Goal: Task Accomplishment & Management: Use online tool/utility

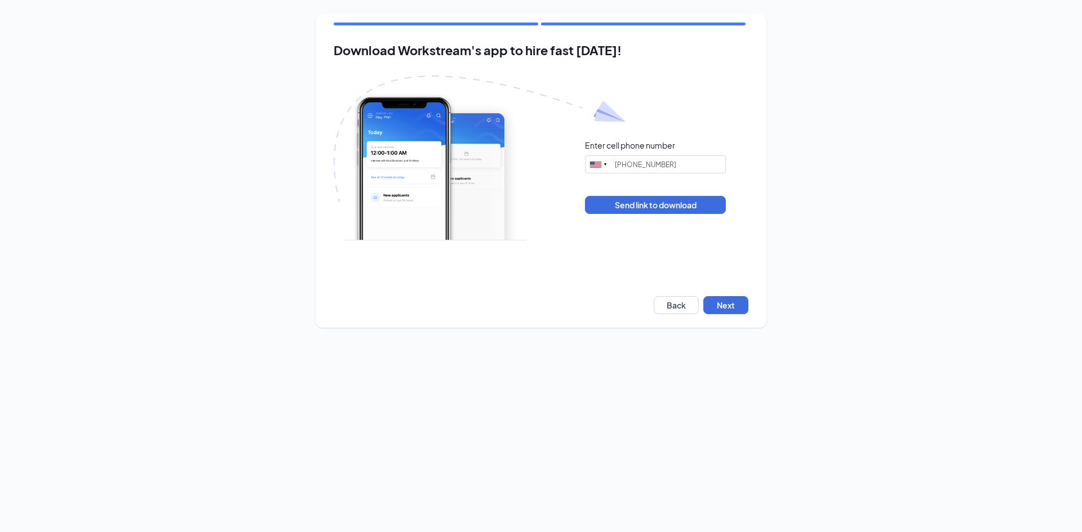
type input "[PHONE_NUMBER]"
click at [721, 303] on button "Next" at bounding box center [725, 305] width 45 height 18
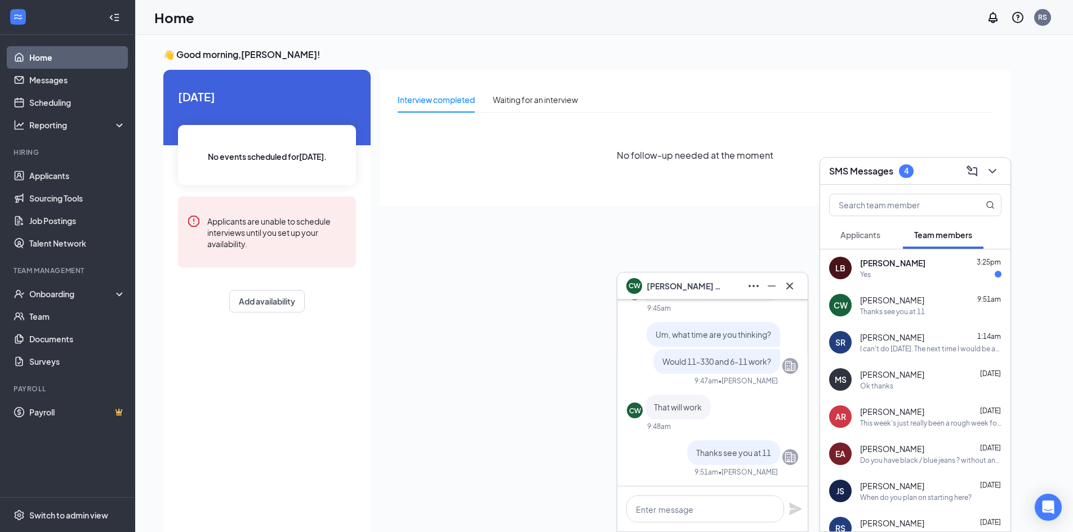
click at [887, 269] on div "[PERSON_NAME] 3:25pm Yes" at bounding box center [930, 269] width 141 height 22
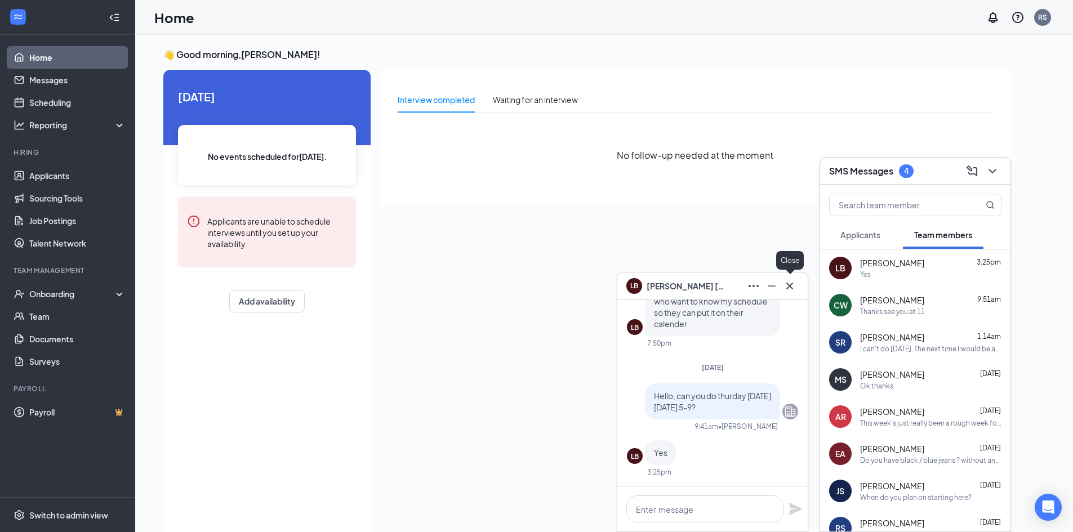
click at [788, 292] on icon "Cross" at bounding box center [790, 286] width 14 height 14
